Goal: Navigation & Orientation: Find specific page/section

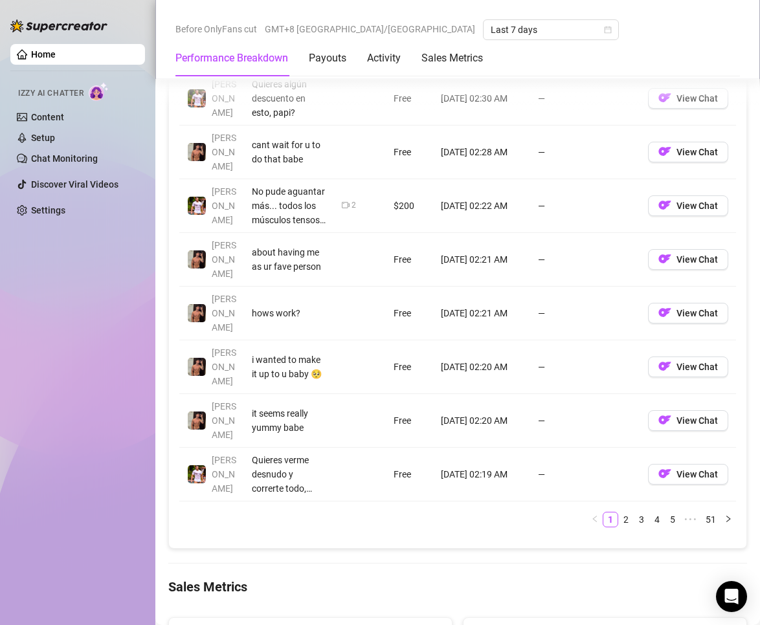
scroll to position [1230, 0]
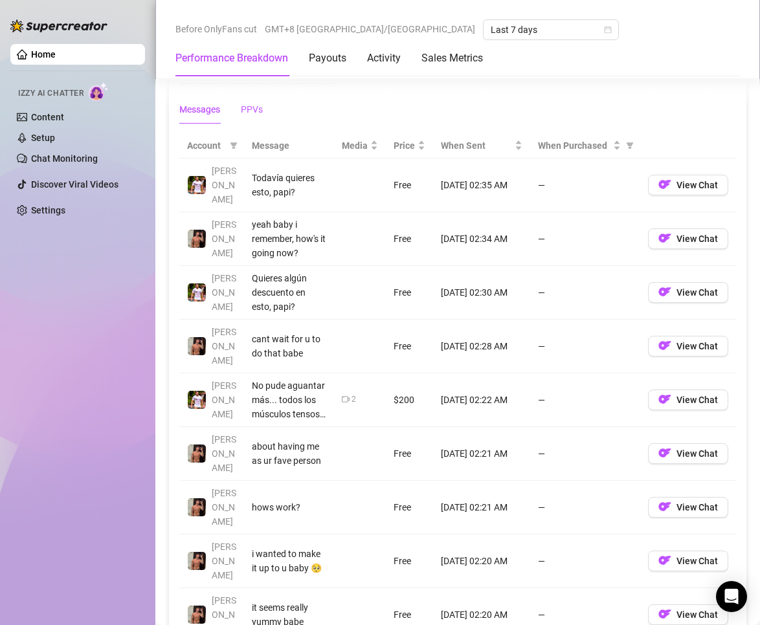
click at [253, 107] on div "PPVs" at bounding box center [252, 109] width 22 height 14
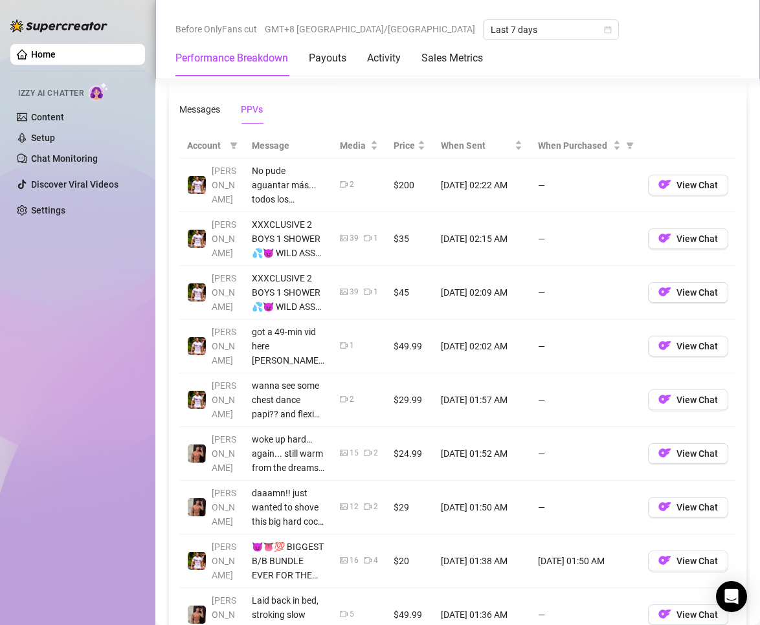
scroll to position [1360, 0]
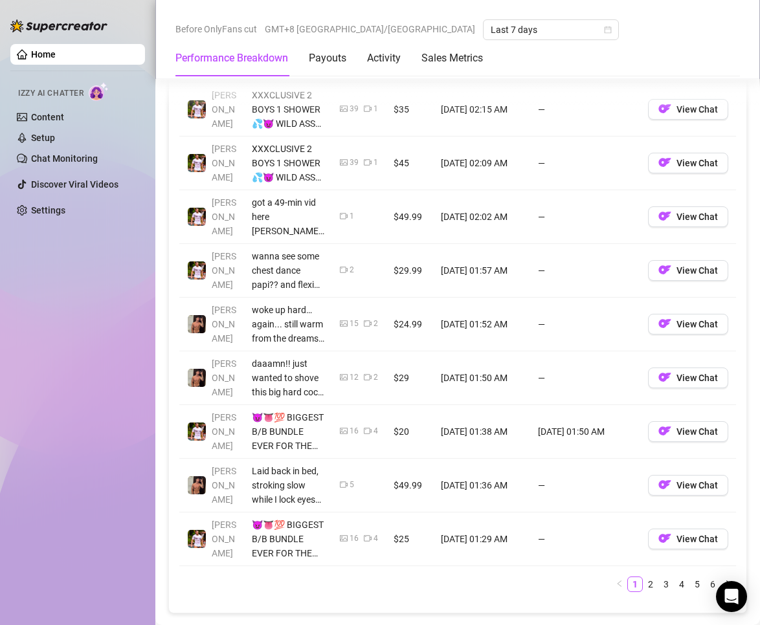
click at [644, 578] on link "2" at bounding box center [651, 585] width 14 height 14
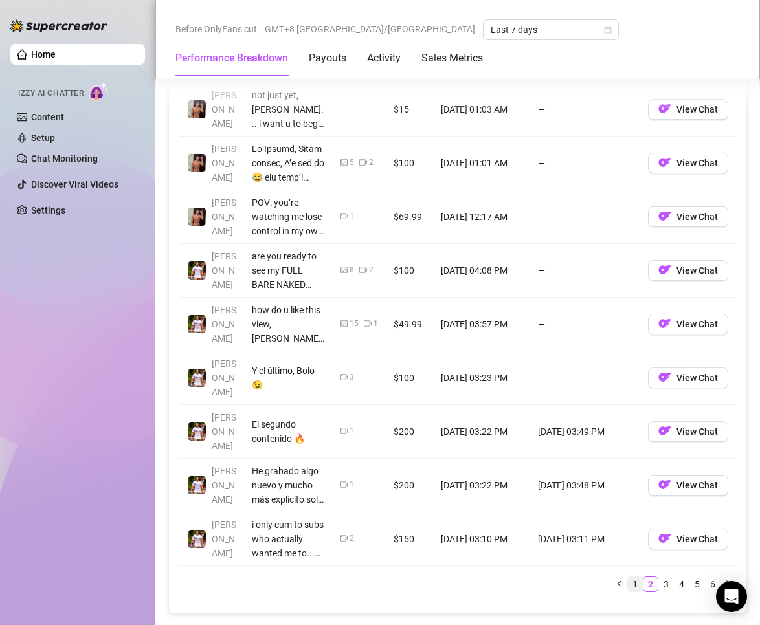
click at [629, 578] on link "1" at bounding box center [635, 585] width 14 height 14
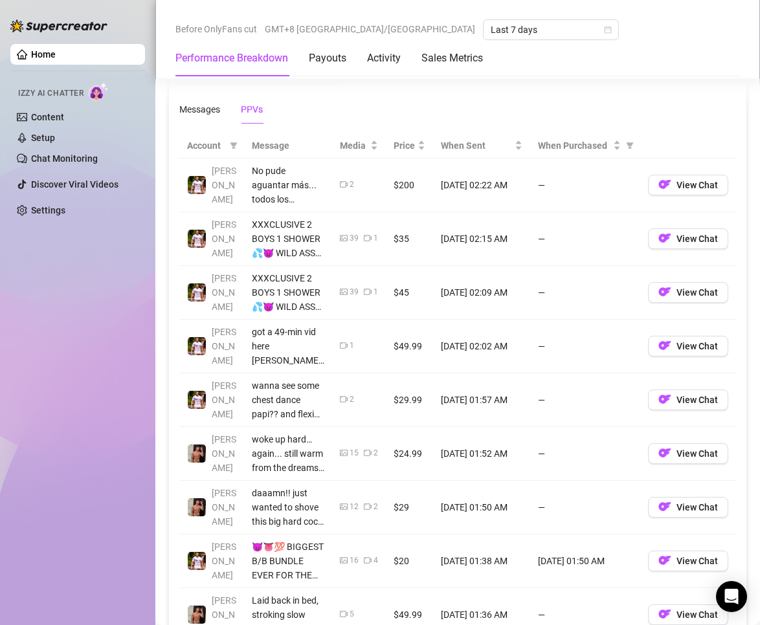
scroll to position [1424, 0]
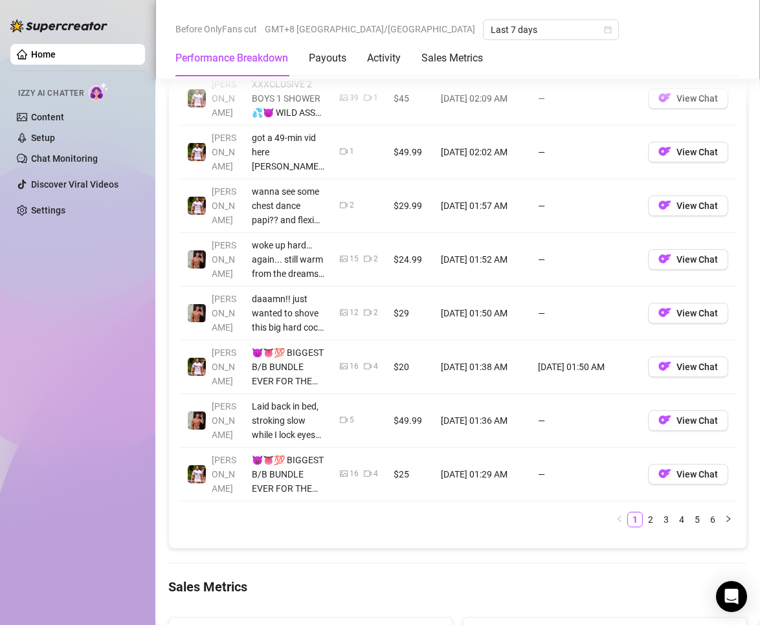
click at [644, 517] on link "2" at bounding box center [651, 520] width 14 height 14
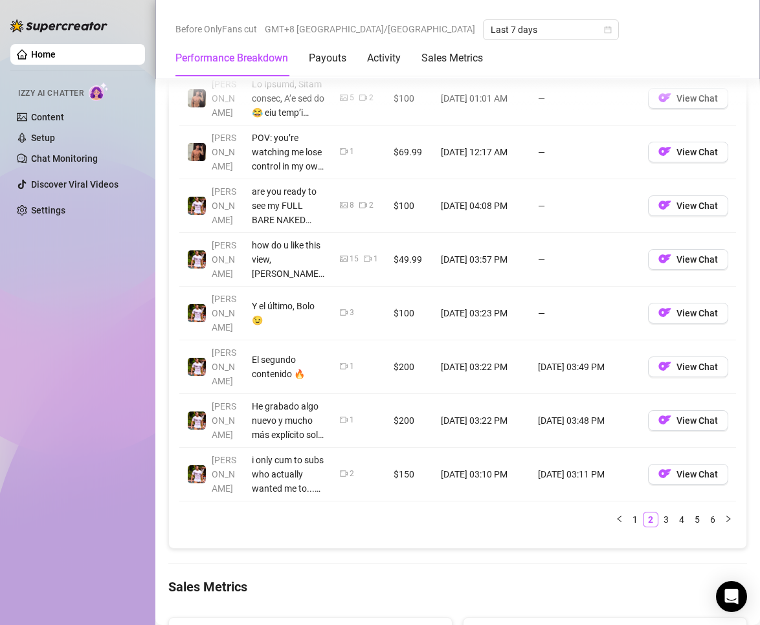
drag, startPoint x: 629, startPoint y: 486, endPoint x: 549, endPoint y: 469, distance: 81.4
click at [629, 513] on link "1" at bounding box center [635, 520] width 14 height 14
